Goal: Navigation & Orientation: Understand site structure

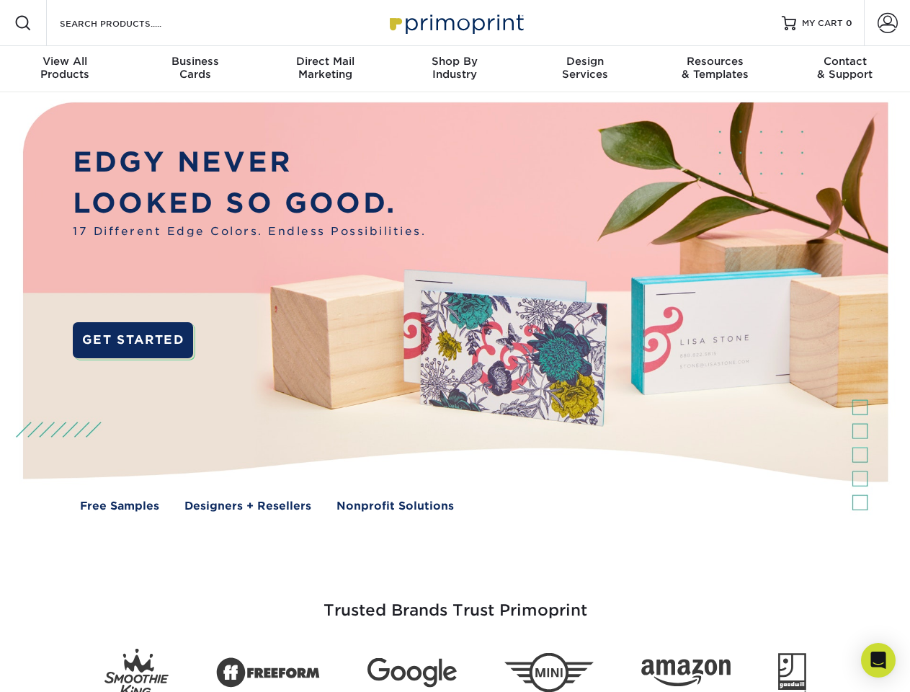
click at [455, 346] on img at bounding box center [454, 317] width 901 height 450
click at [23, 23] on span at bounding box center [22, 22] width 17 height 17
click at [887, 23] on span at bounding box center [888, 23] width 20 height 20
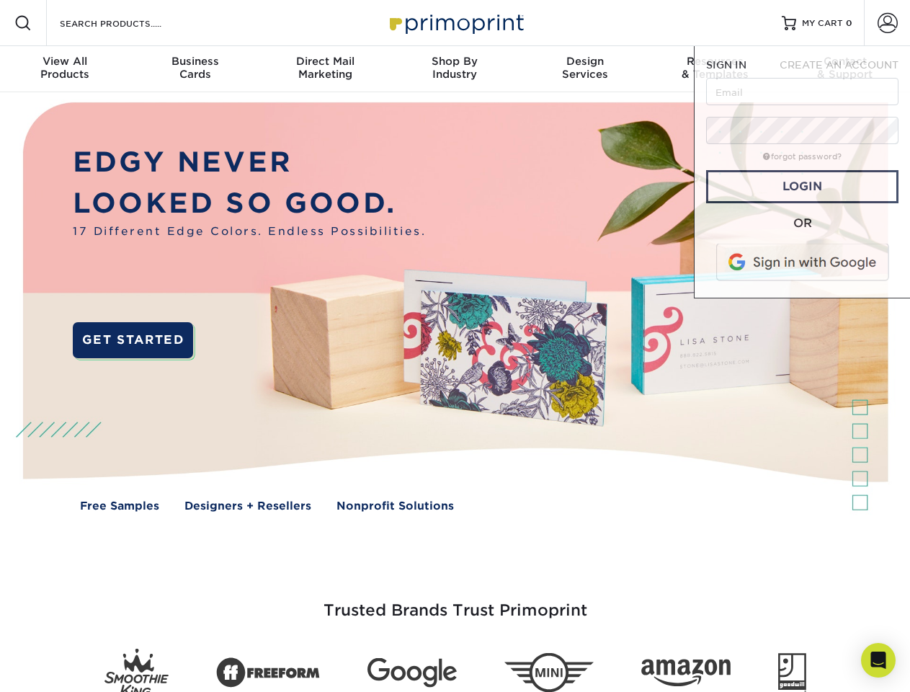
click at [65, 69] on div "View All Products" at bounding box center [65, 68] width 130 height 26
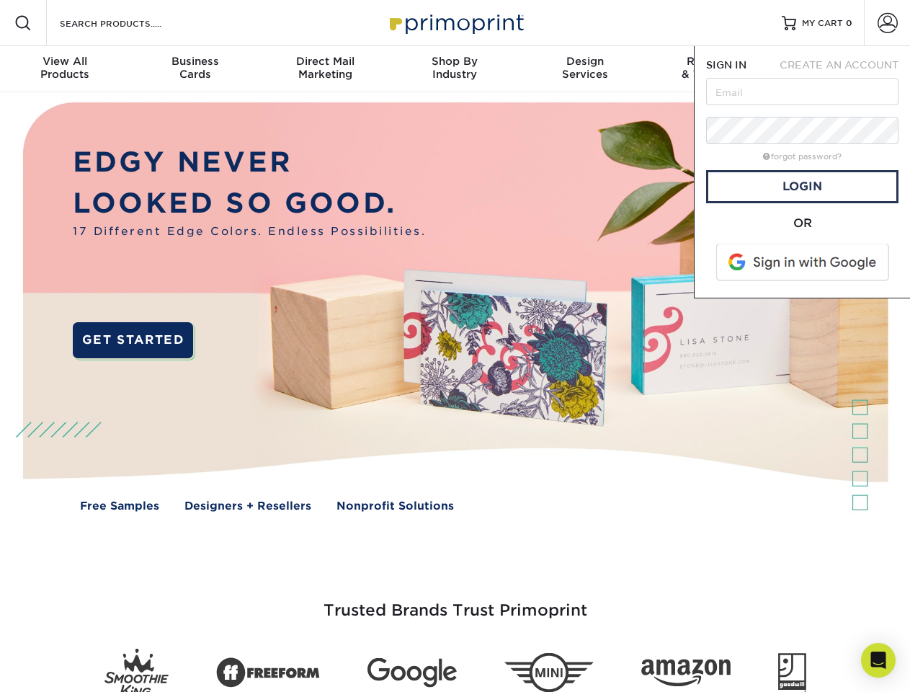
click at [195, 69] on div "Business Cards" at bounding box center [195, 68] width 130 height 26
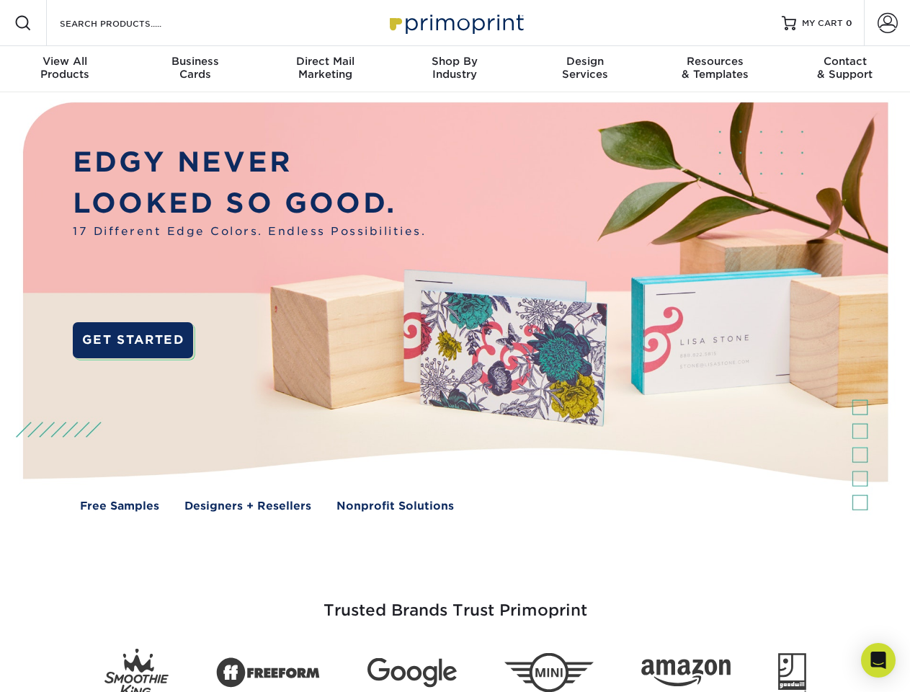
click at [325, 69] on div "Direct Mail Marketing" at bounding box center [325, 68] width 130 height 26
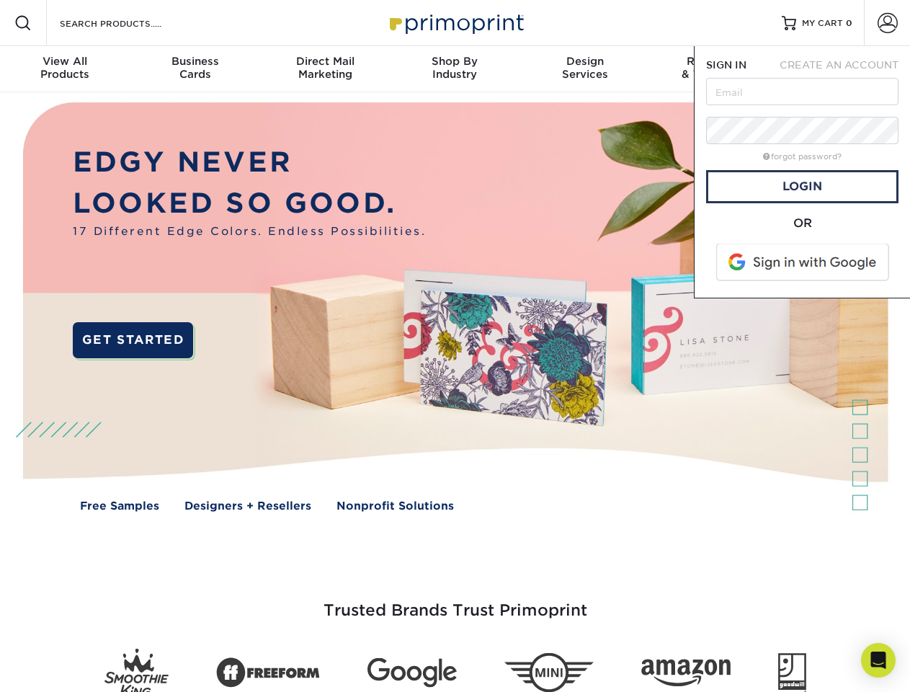
click at [455, 69] on div "Shop By Industry" at bounding box center [455, 68] width 130 height 26
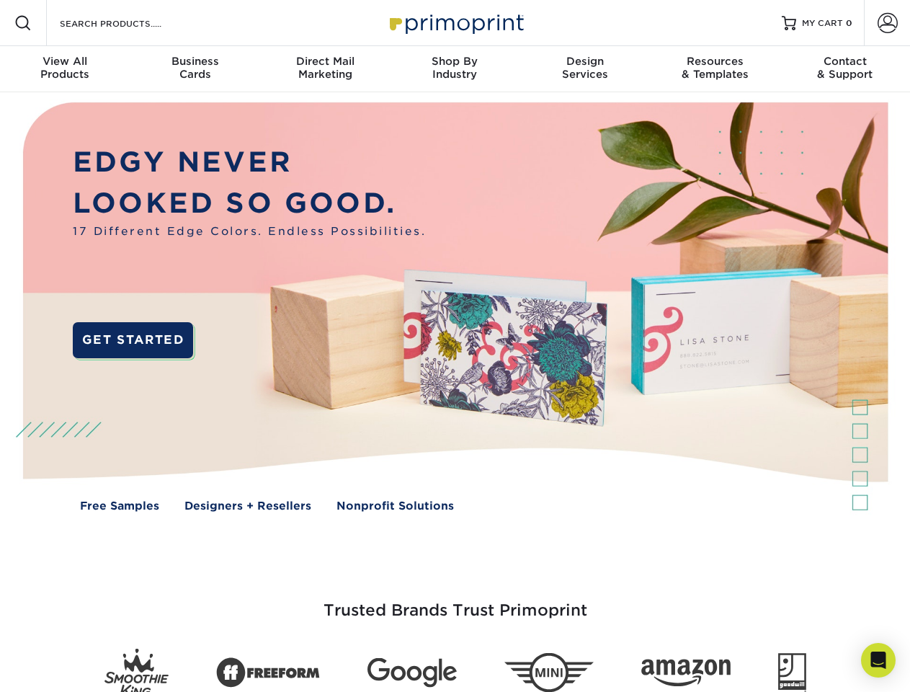
click at [585, 69] on div "Design Services" at bounding box center [585, 68] width 130 height 26
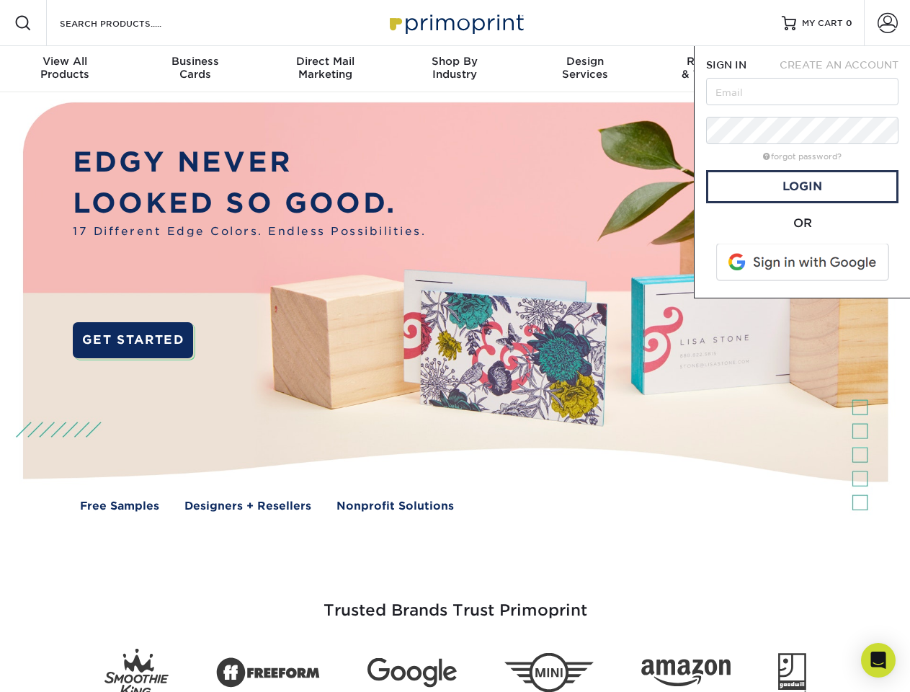
click at [715, 69] on span "SIGN IN" at bounding box center [726, 65] width 40 height 12
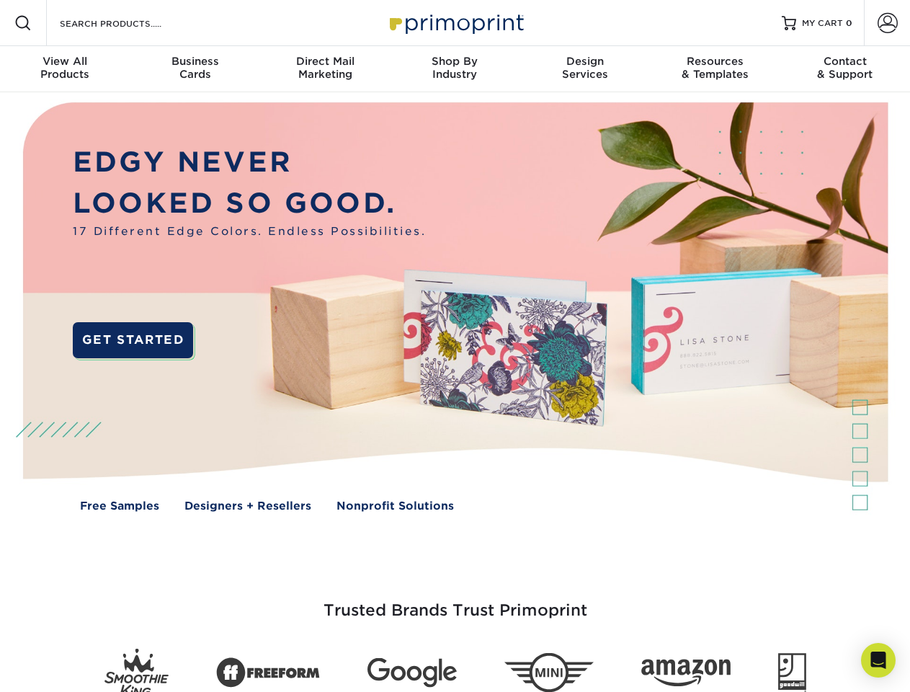
click at [845, 69] on div "Contact & Support" at bounding box center [846, 68] width 130 height 26
